Goal: Complete application form

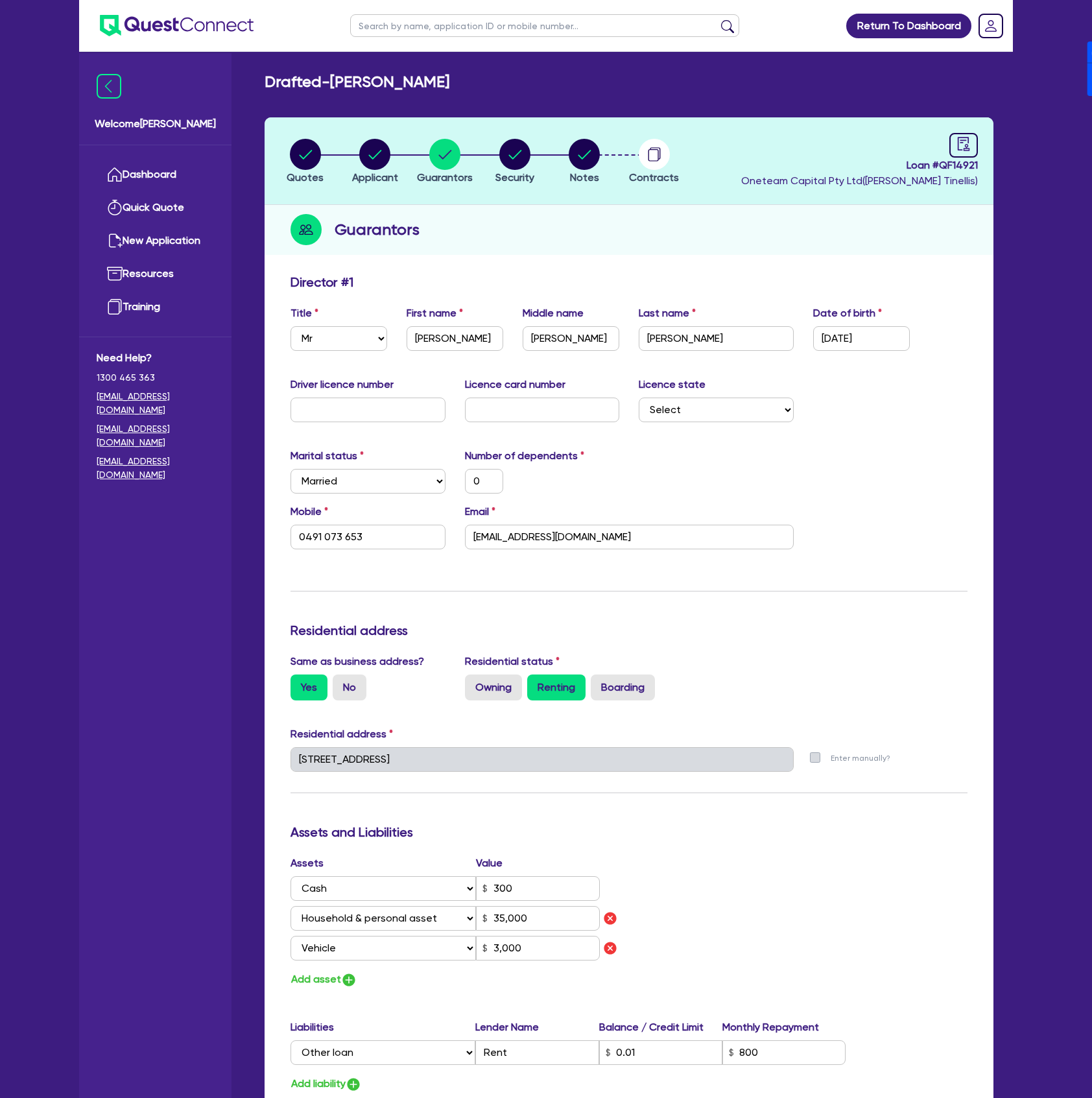
select select "MR"
select select "[GEOGRAPHIC_DATA]"
select select "MARRIED"
select select "CASH"
select select "HOUSEHOLD_PERSONAL"
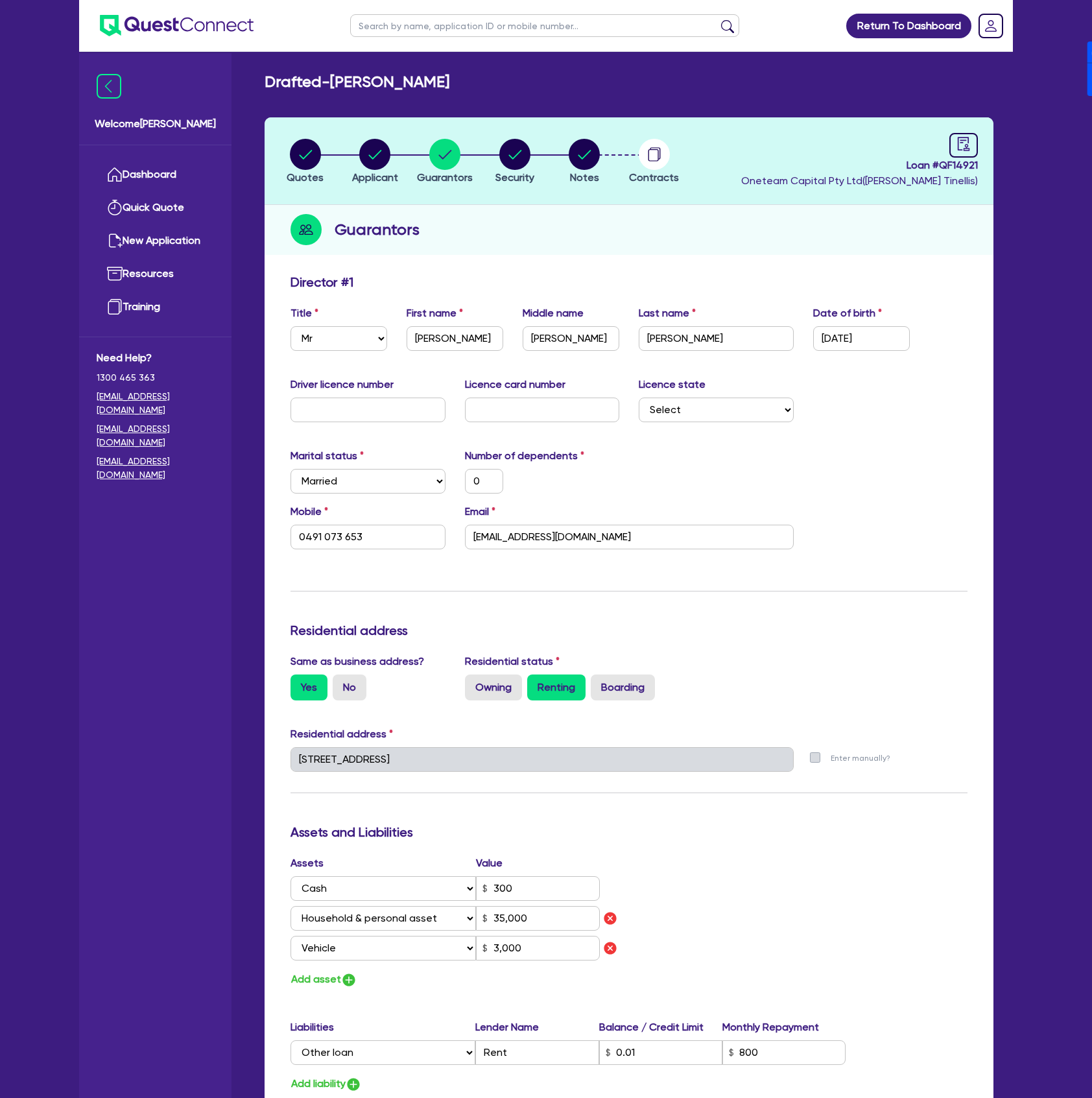
select select "VEHICLE"
select select "OTHER"
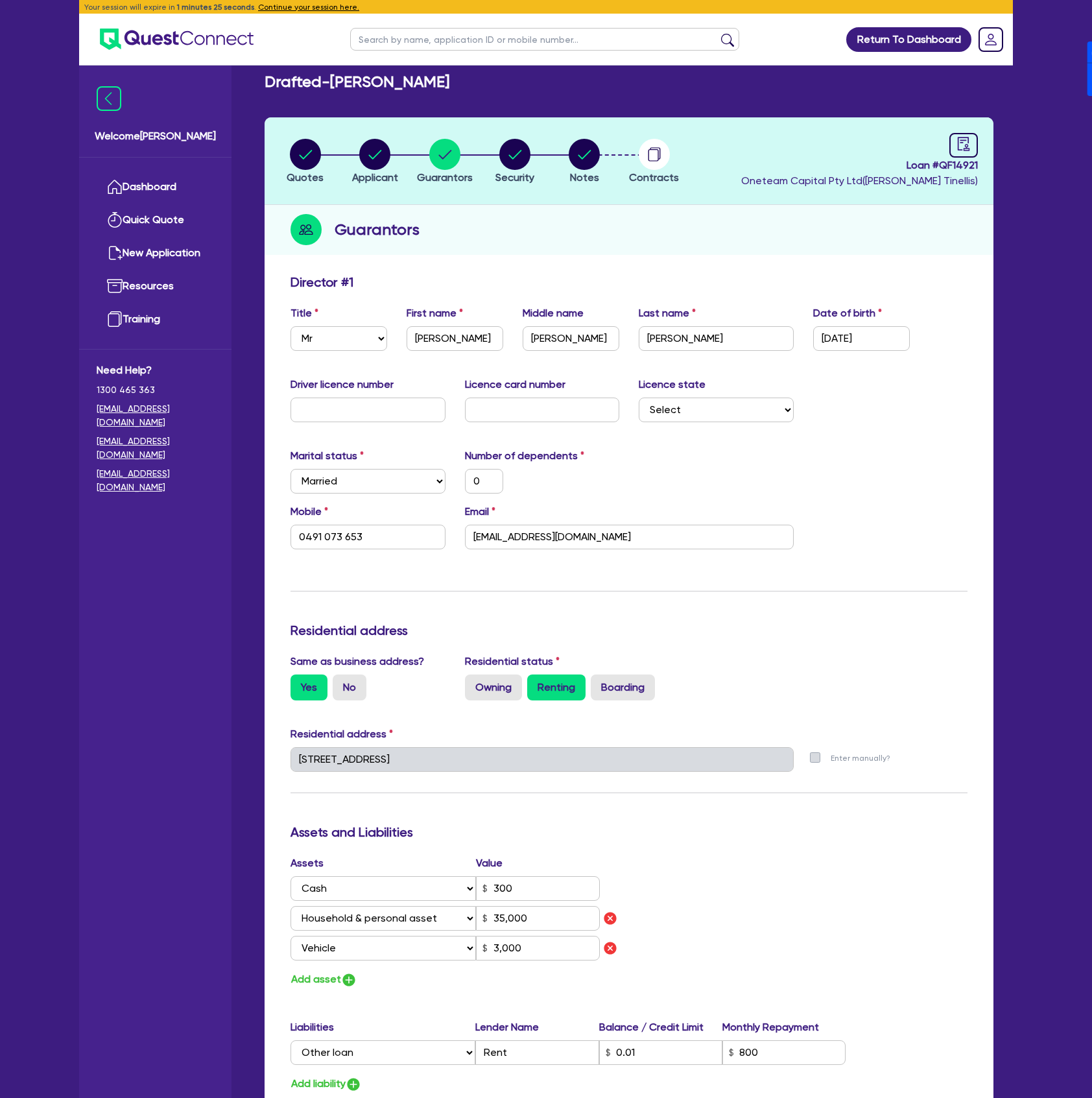
click at [844, 460] on div "Marital status Select [DEMOGRAPHIC_DATA] Married De Facto / Partner Number of d…" at bounding box center [629, 475] width 697 height 56
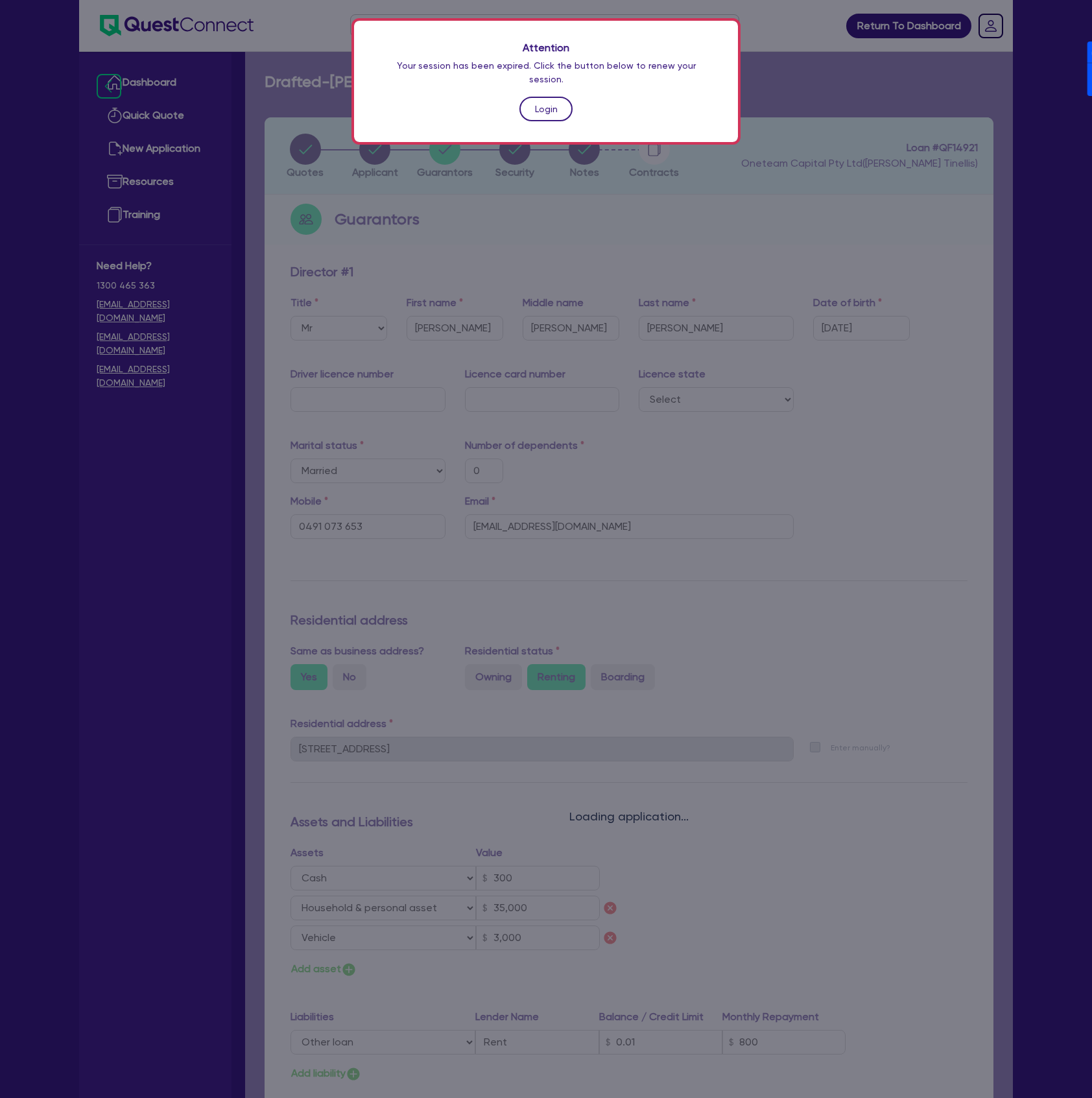
click at [541, 97] on link "Login" at bounding box center [546, 109] width 53 height 24
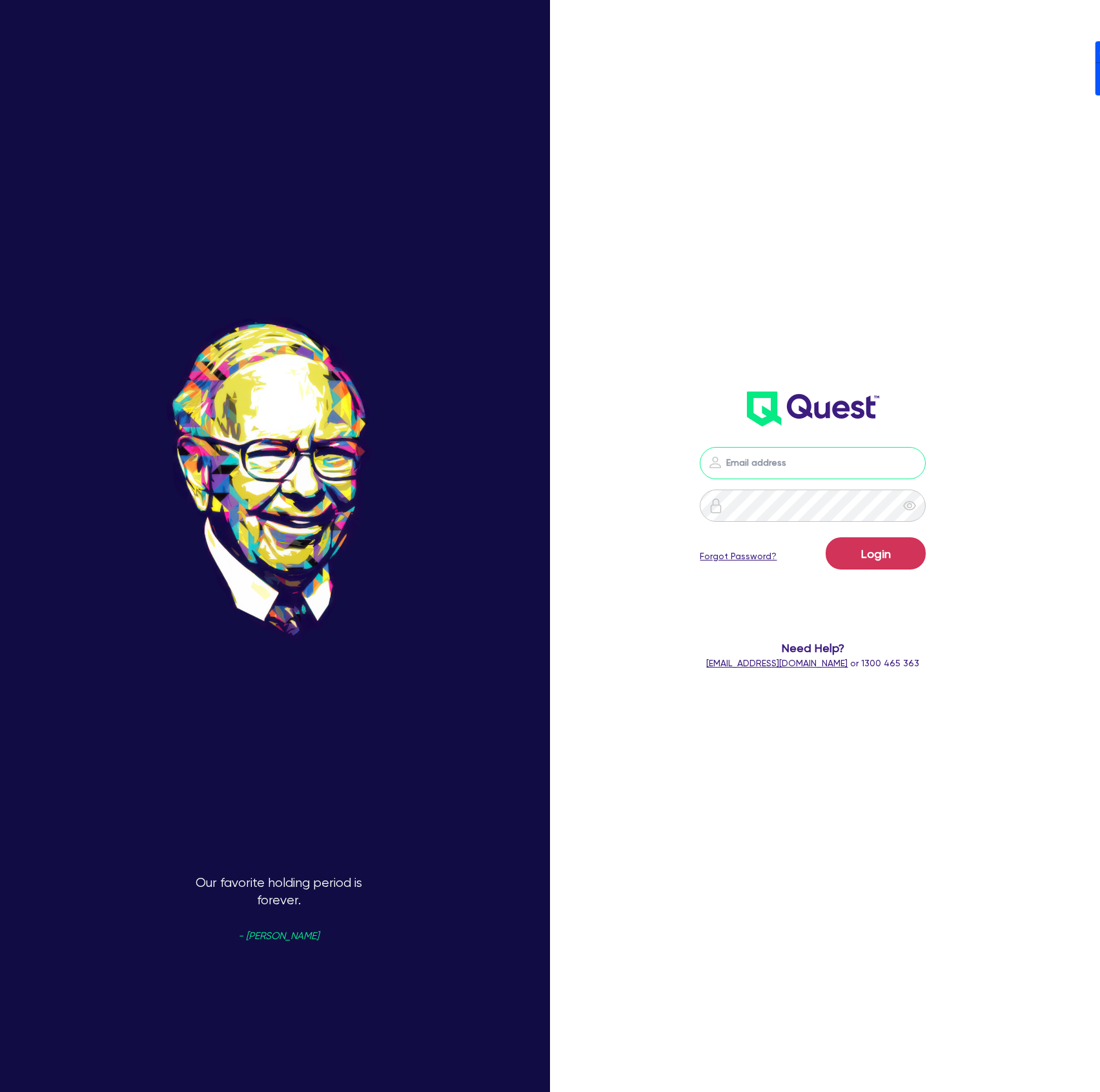
click at [832, 473] on input "email" at bounding box center [813, 463] width 226 height 33
click at [0, 1091] on nordpass-portal at bounding box center [0, 1092] width 0 height 0
type input "[PERSON_NAME][EMAIL_ADDRESS][DOMAIN_NAME]"
